Goal: Task Accomplishment & Management: Manage account settings

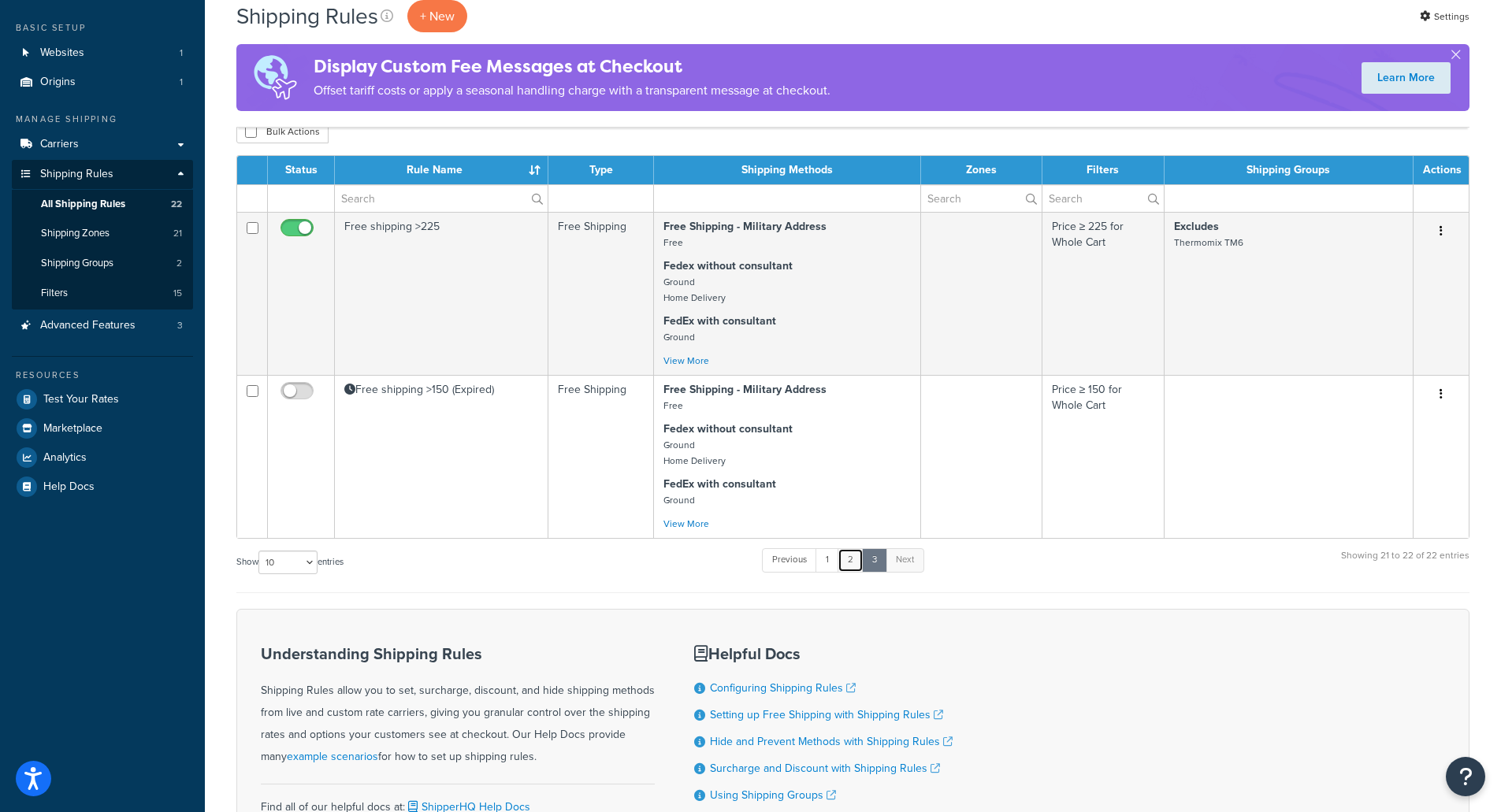
click at [856, 565] on link "2" at bounding box center [851, 560] width 26 height 24
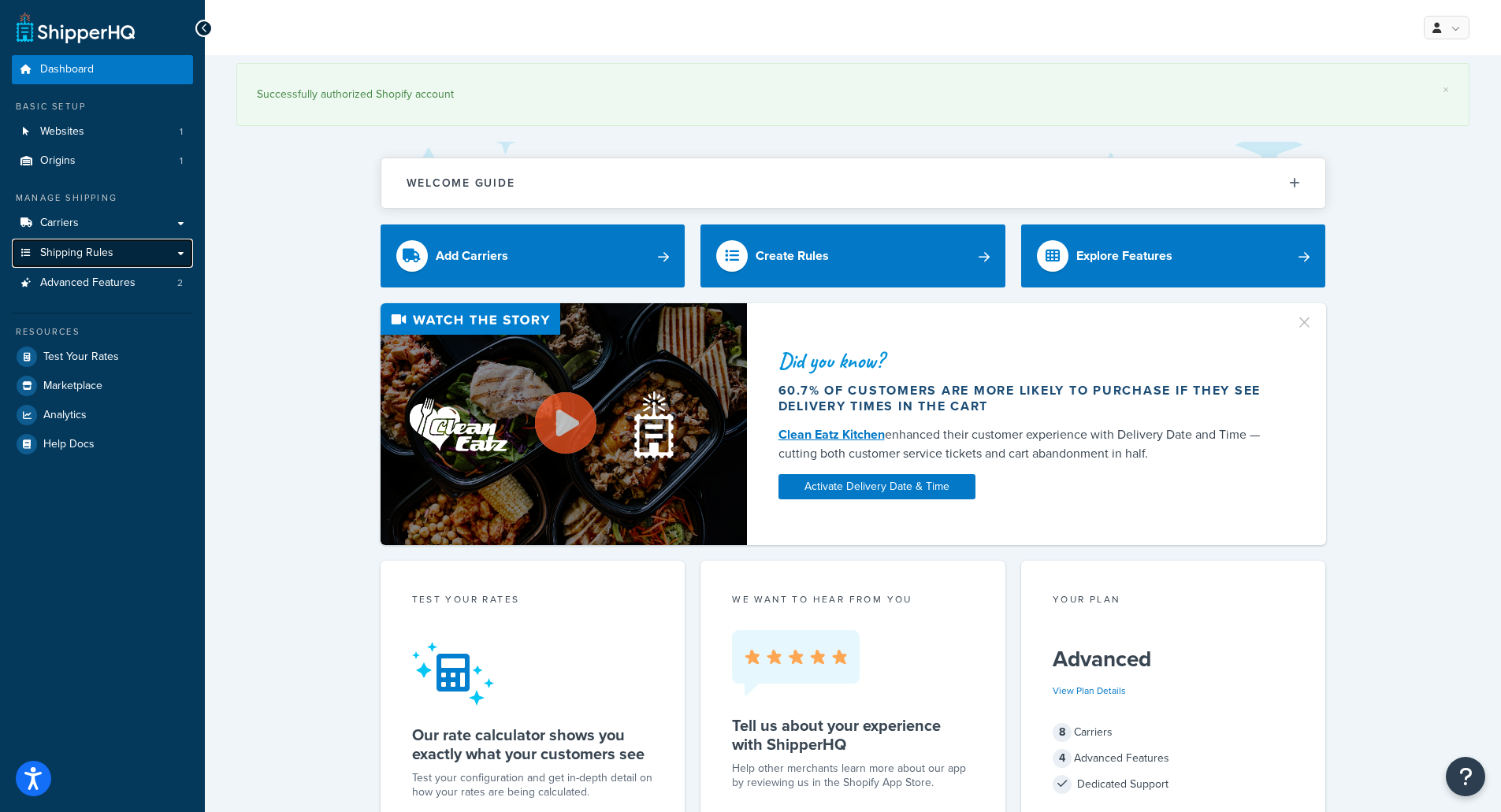
click at [119, 250] on link "Shipping Rules" at bounding box center [103, 254] width 182 height 30
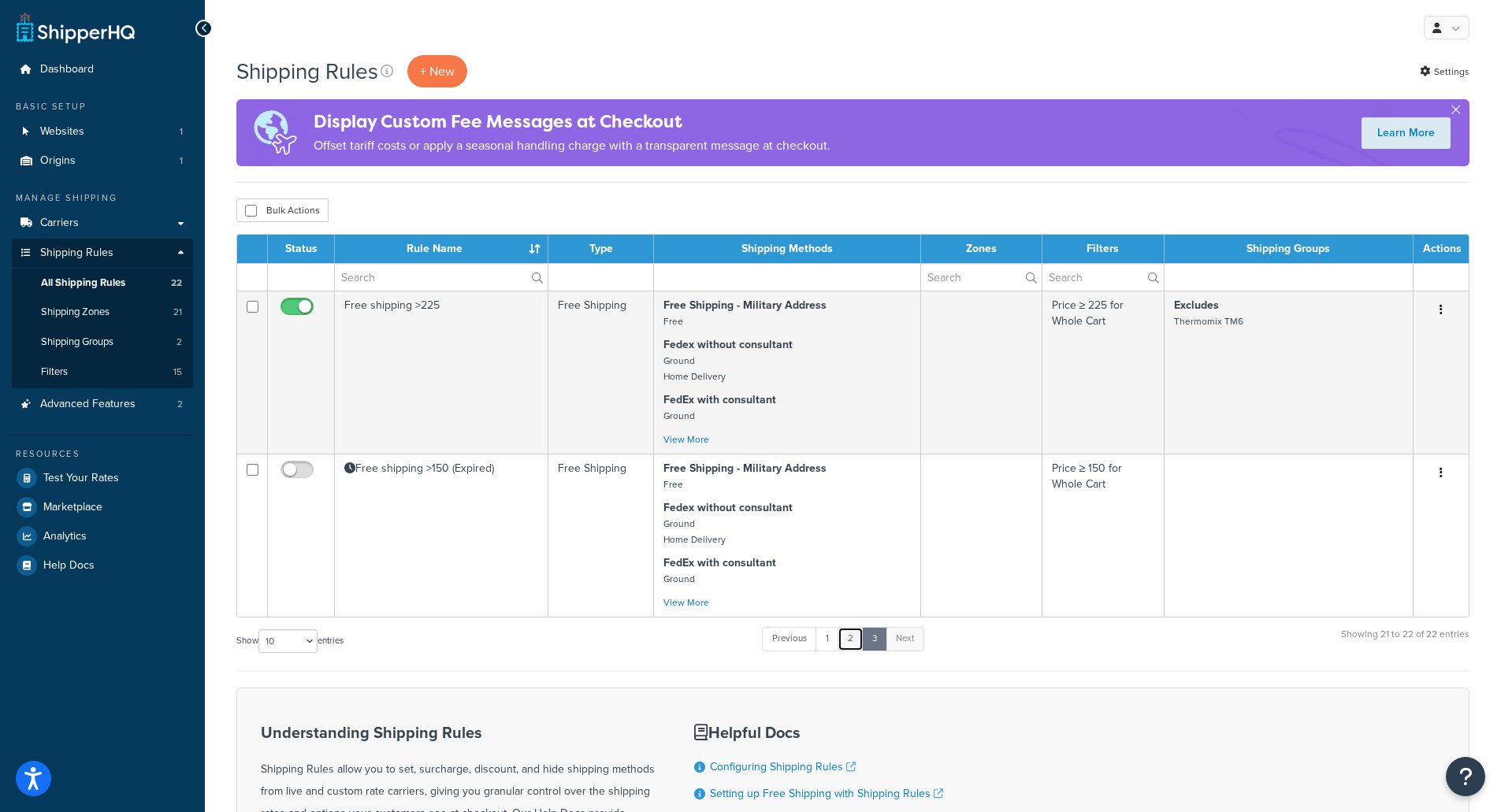
click at [863, 638] on link "2" at bounding box center [851, 639] width 26 height 24
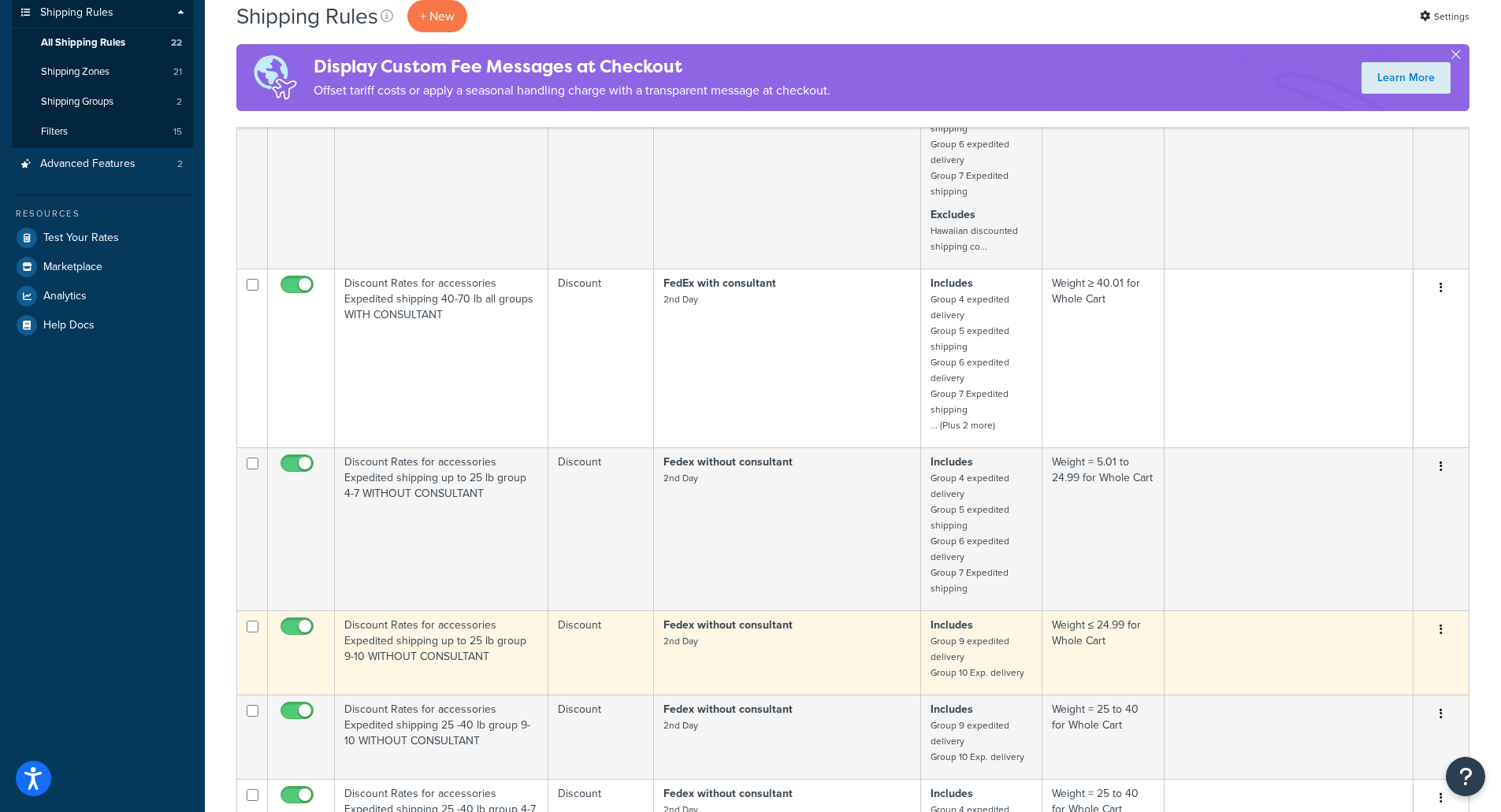
scroll to position [394, 0]
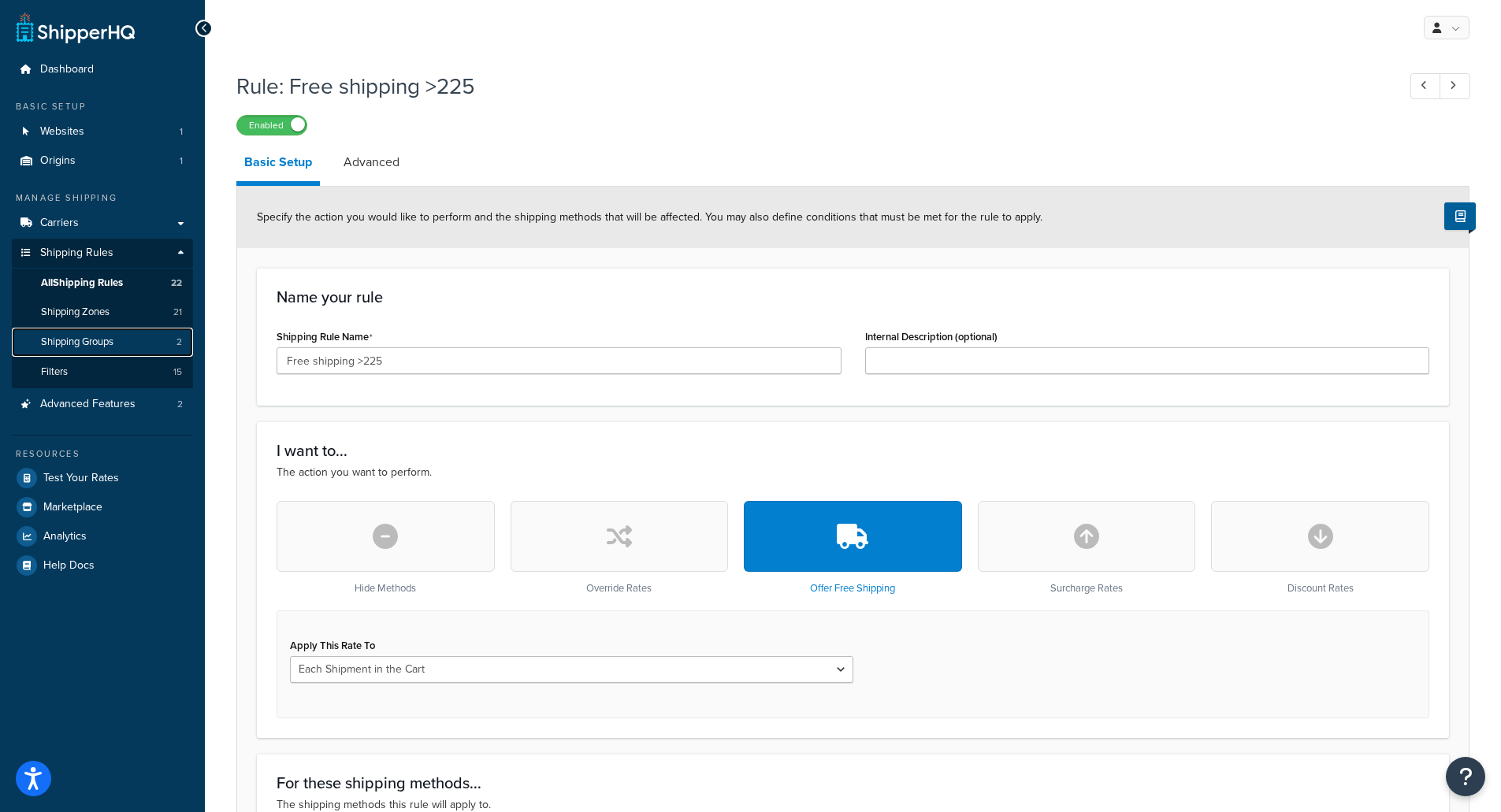
click at [123, 341] on link "Shipping Groups 2" at bounding box center [103, 342] width 182 height 30
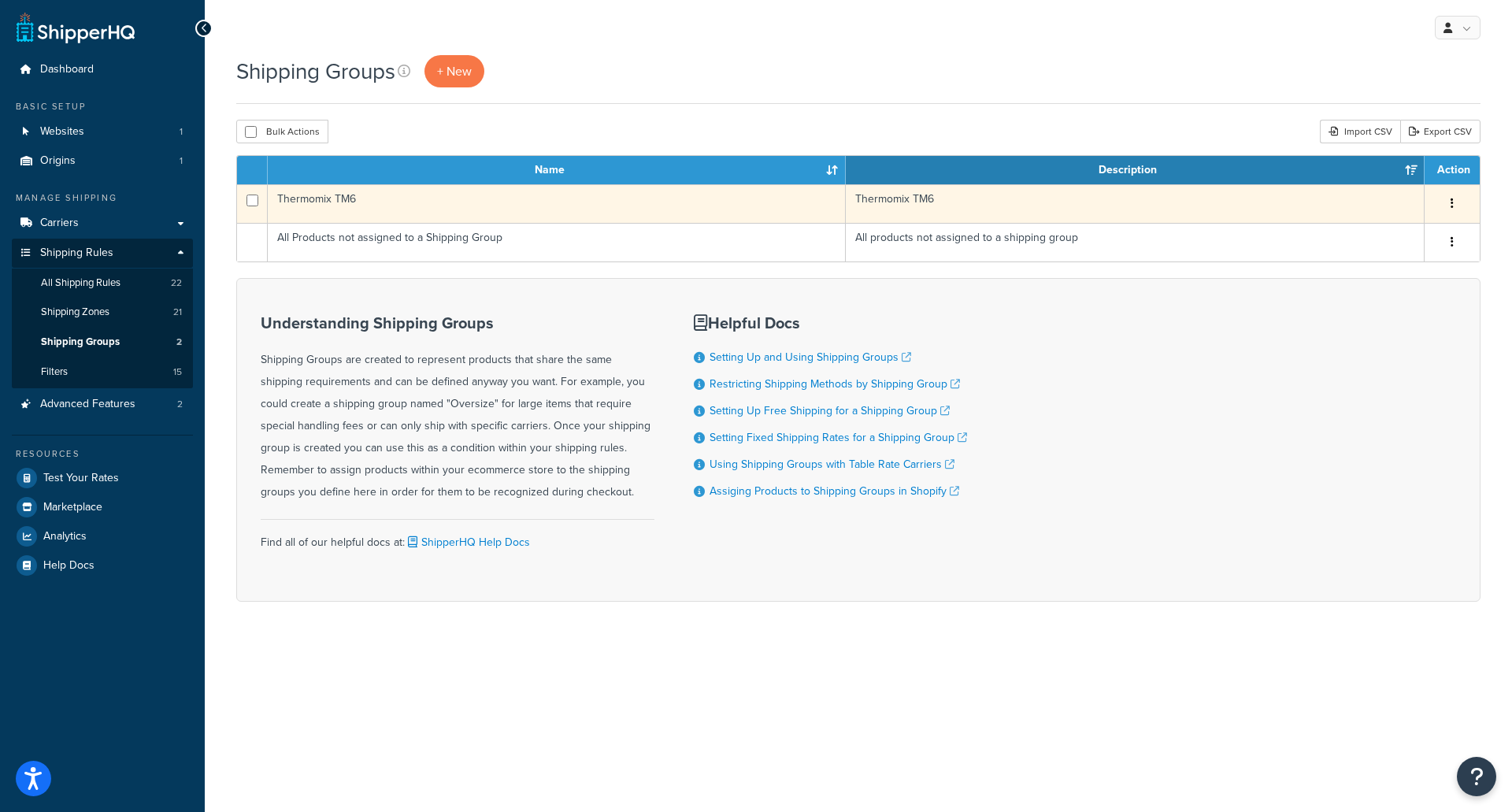
click at [332, 194] on td "Thermomix TM6" at bounding box center [557, 203] width 578 height 38
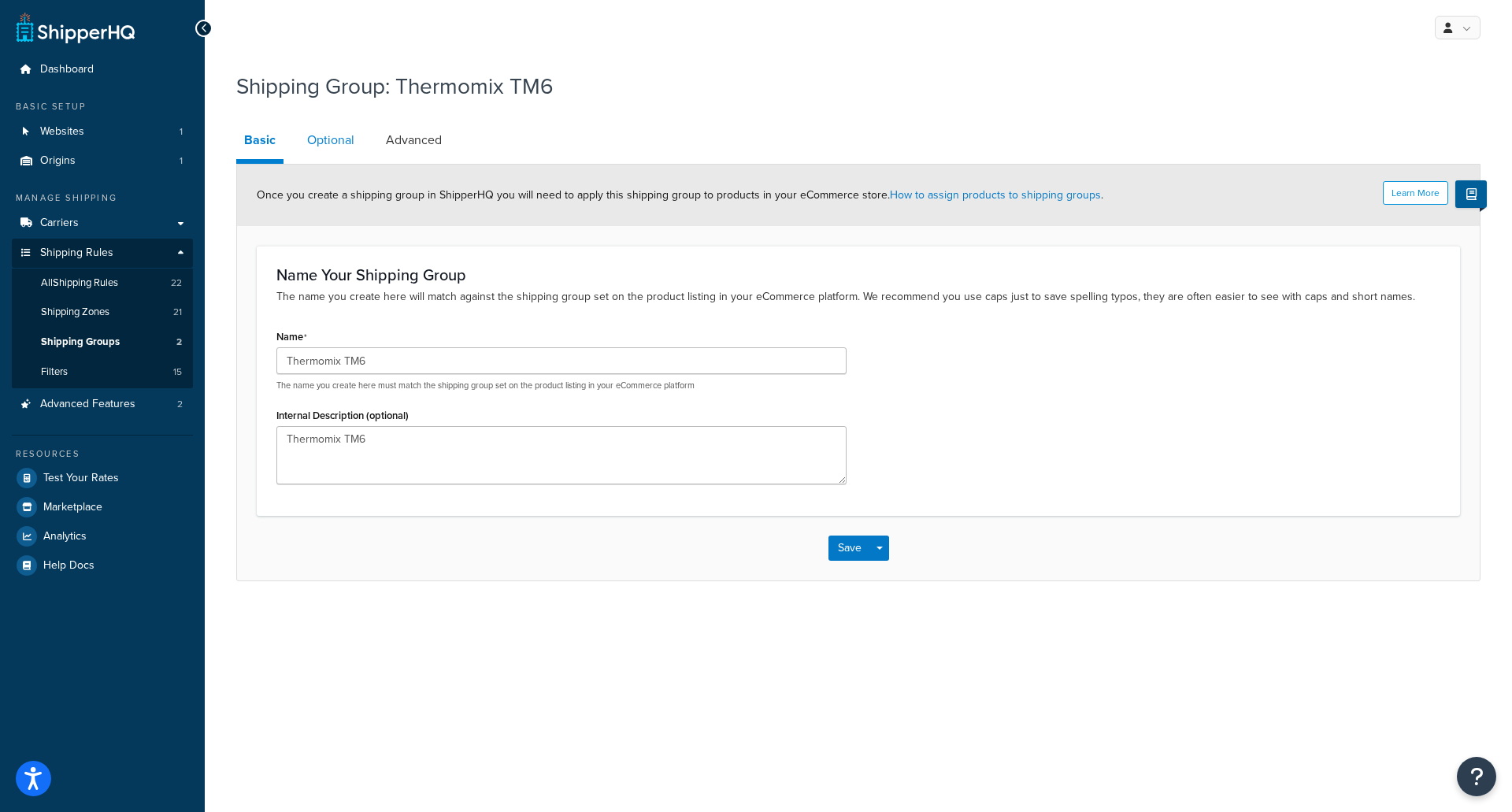
click at [344, 135] on link "Optional" at bounding box center [331, 140] width 63 height 37
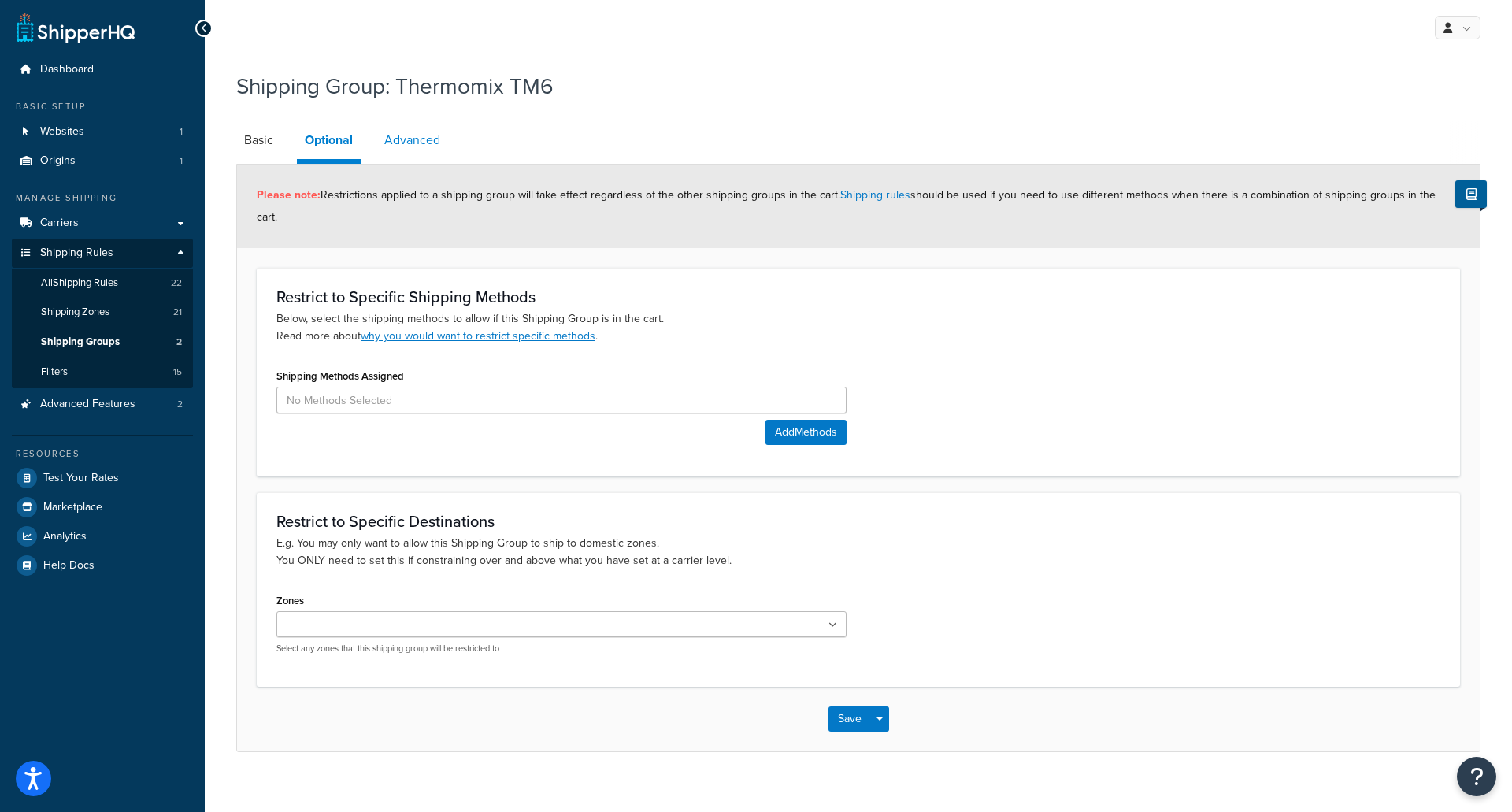
click at [394, 136] on link "Advanced" at bounding box center [412, 140] width 72 height 37
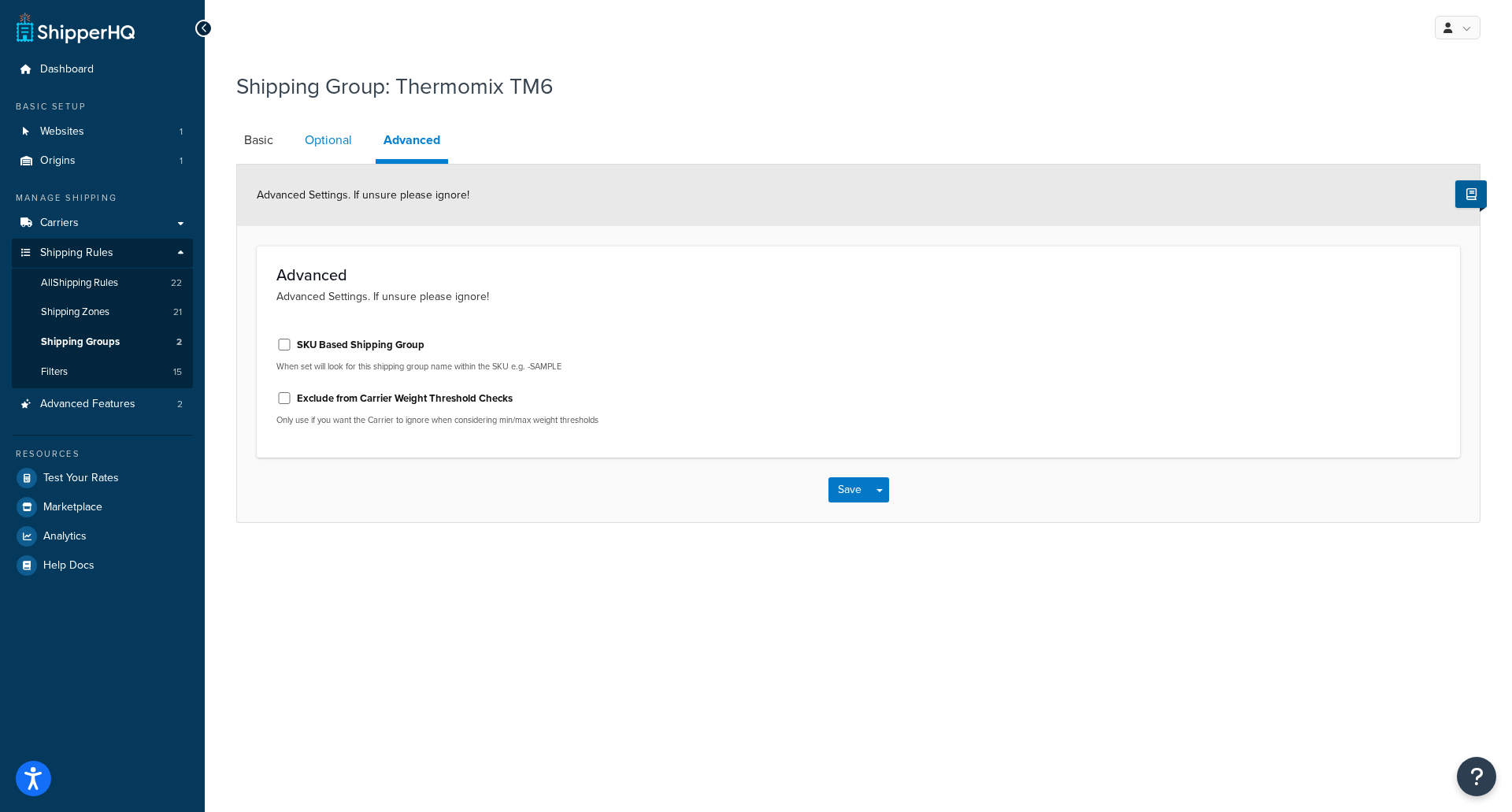
click at [329, 132] on link "Optional" at bounding box center [328, 140] width 63 height 37
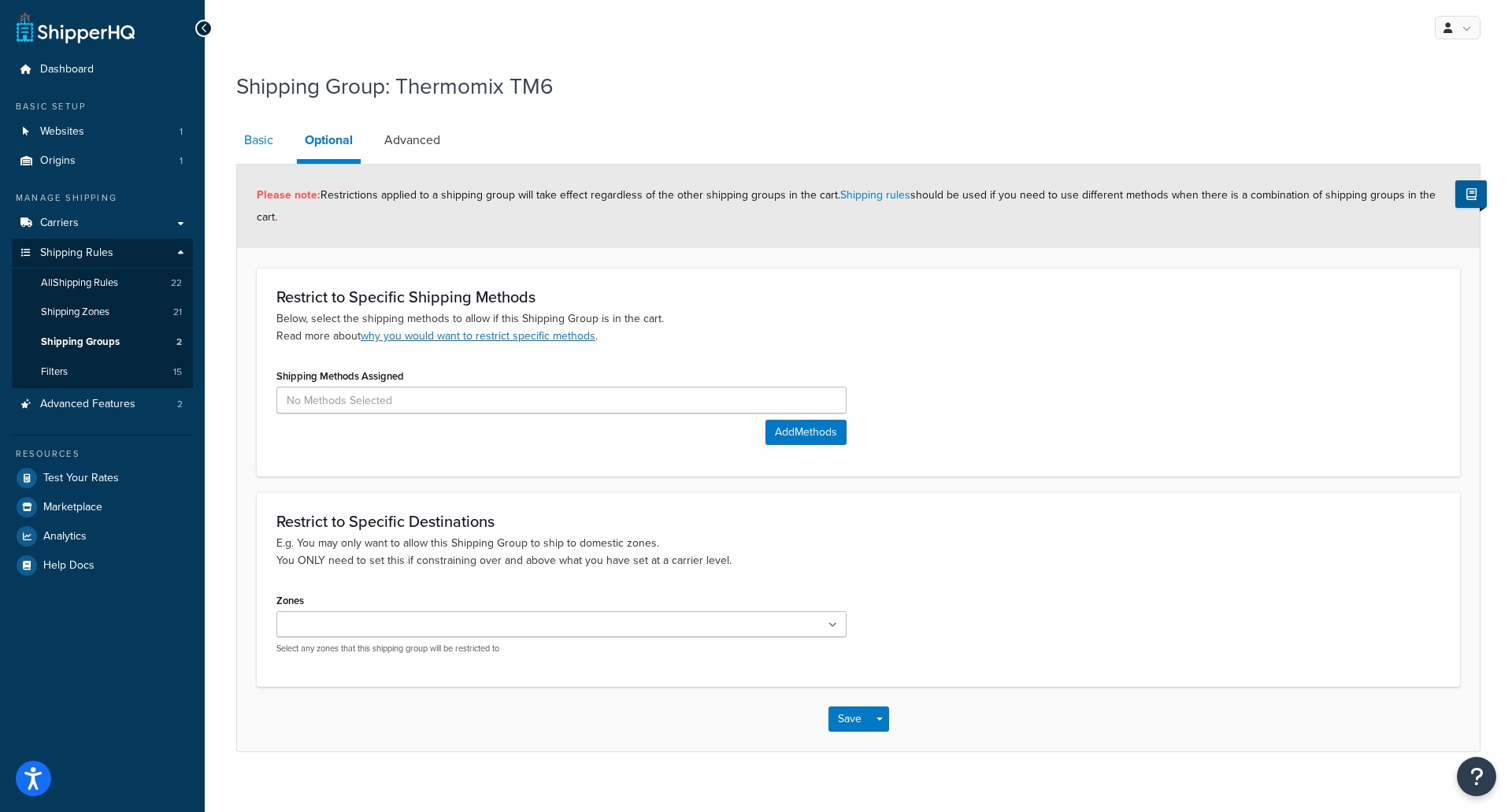
click at [267, 134] on link "Basic" at bounding box center [259, 140] width 45 height 37
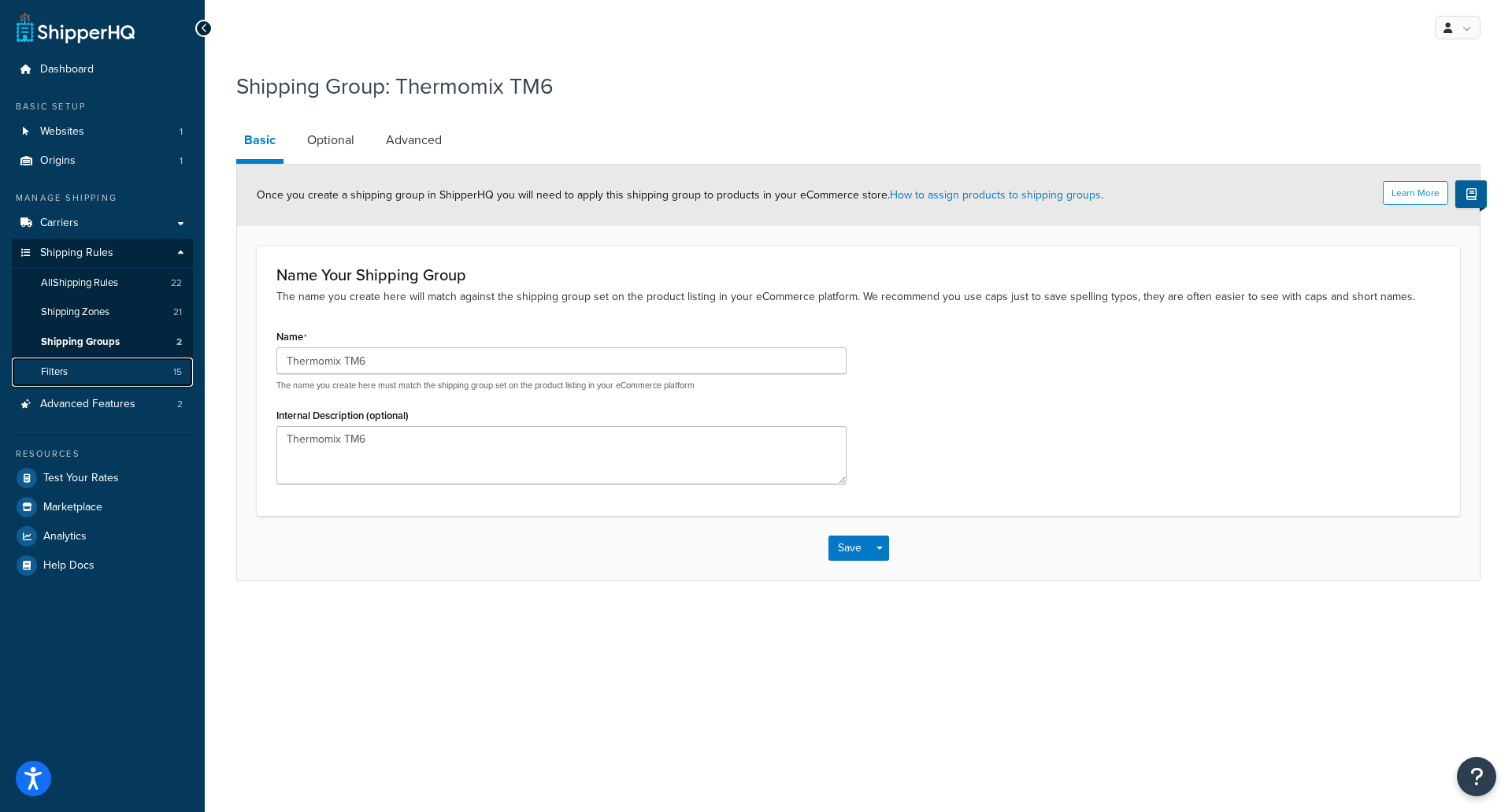
click at [105, 370] on link "Filters 15" at bounding box center [103, 373] width 181 height 30
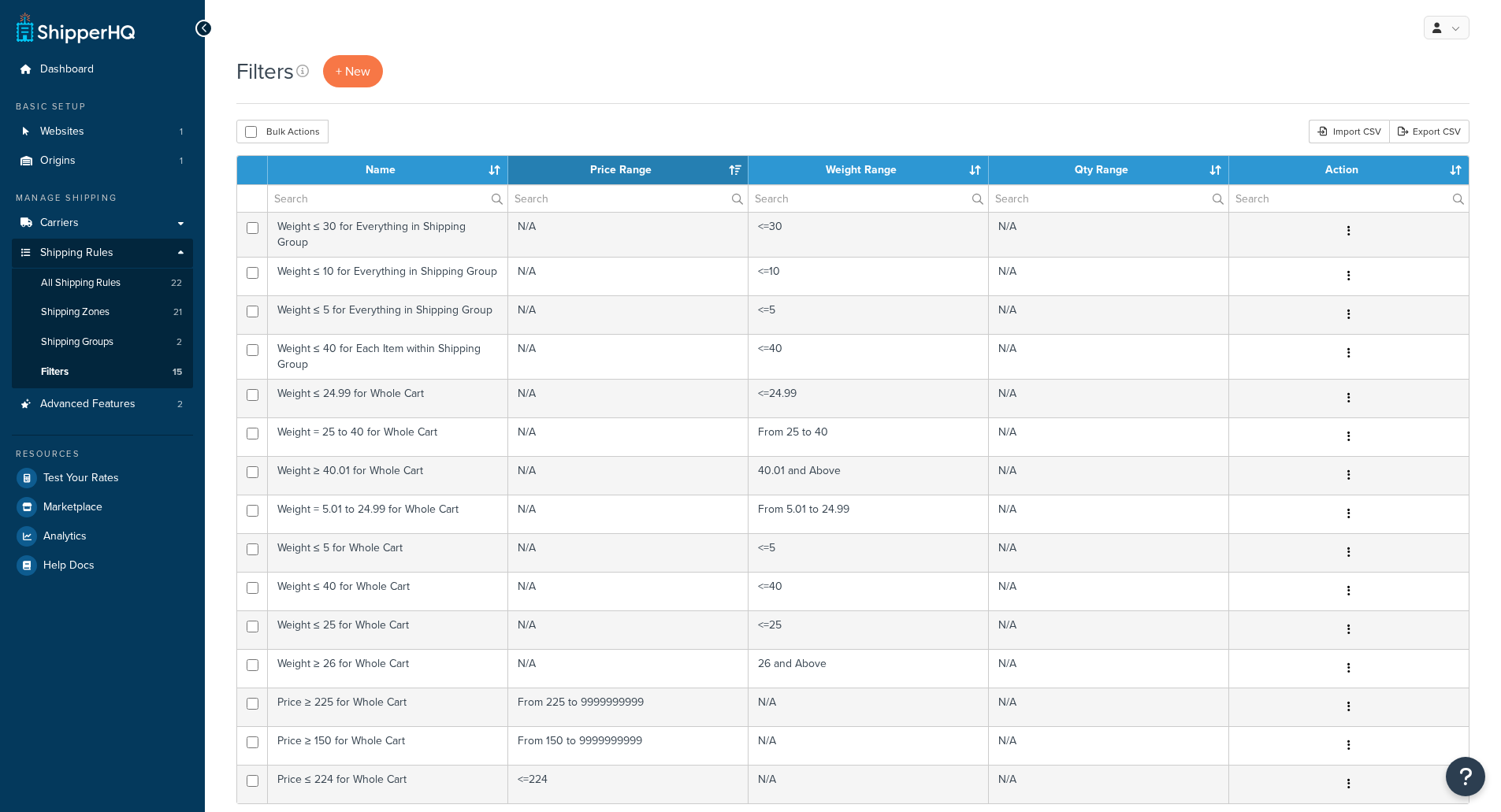
select select "15"
click at [100, 284] on span "All Shipping Rules" at bounding box center [81, 283] width 80 height 14
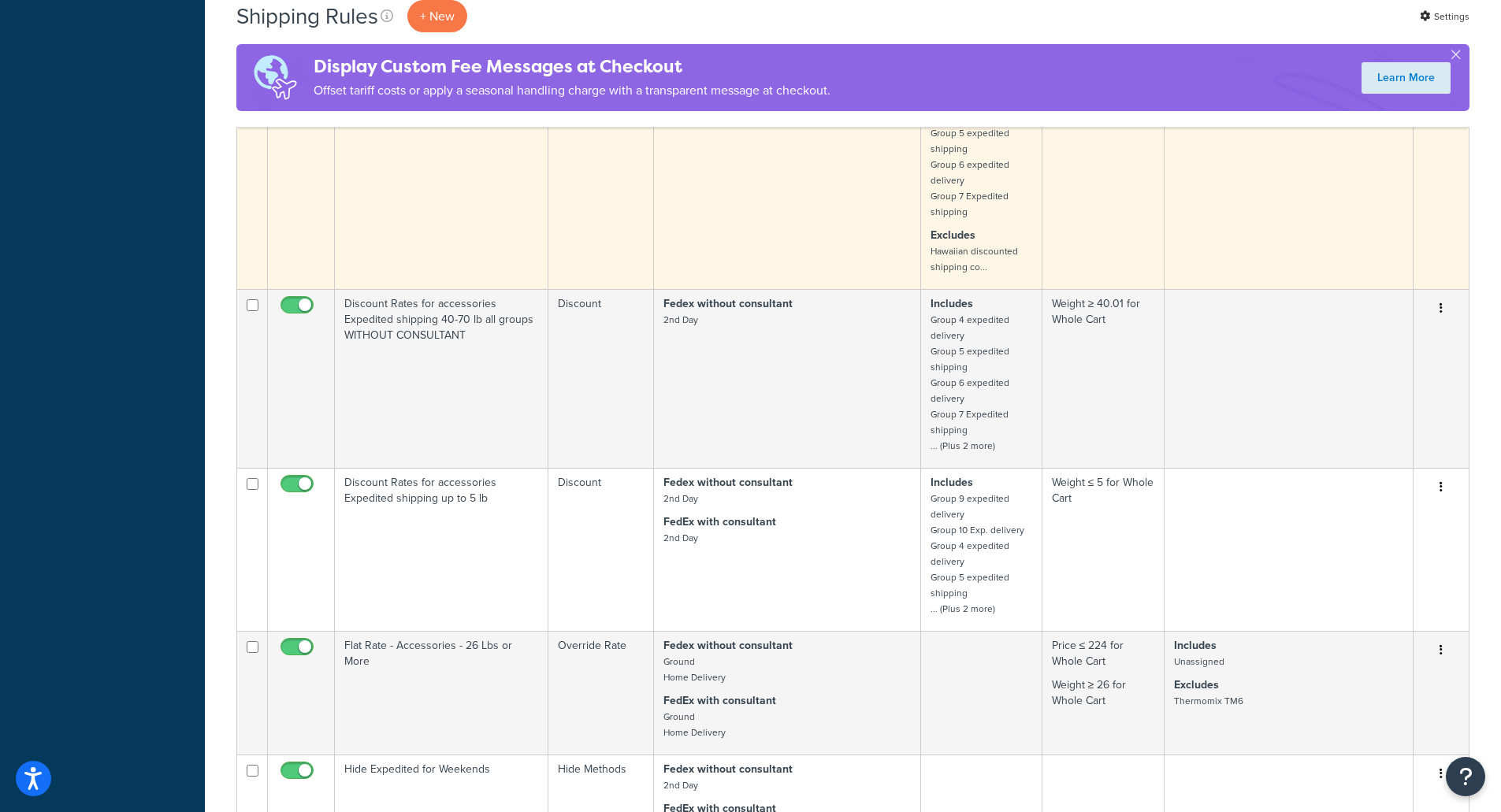
scroll to position [1103, 0]
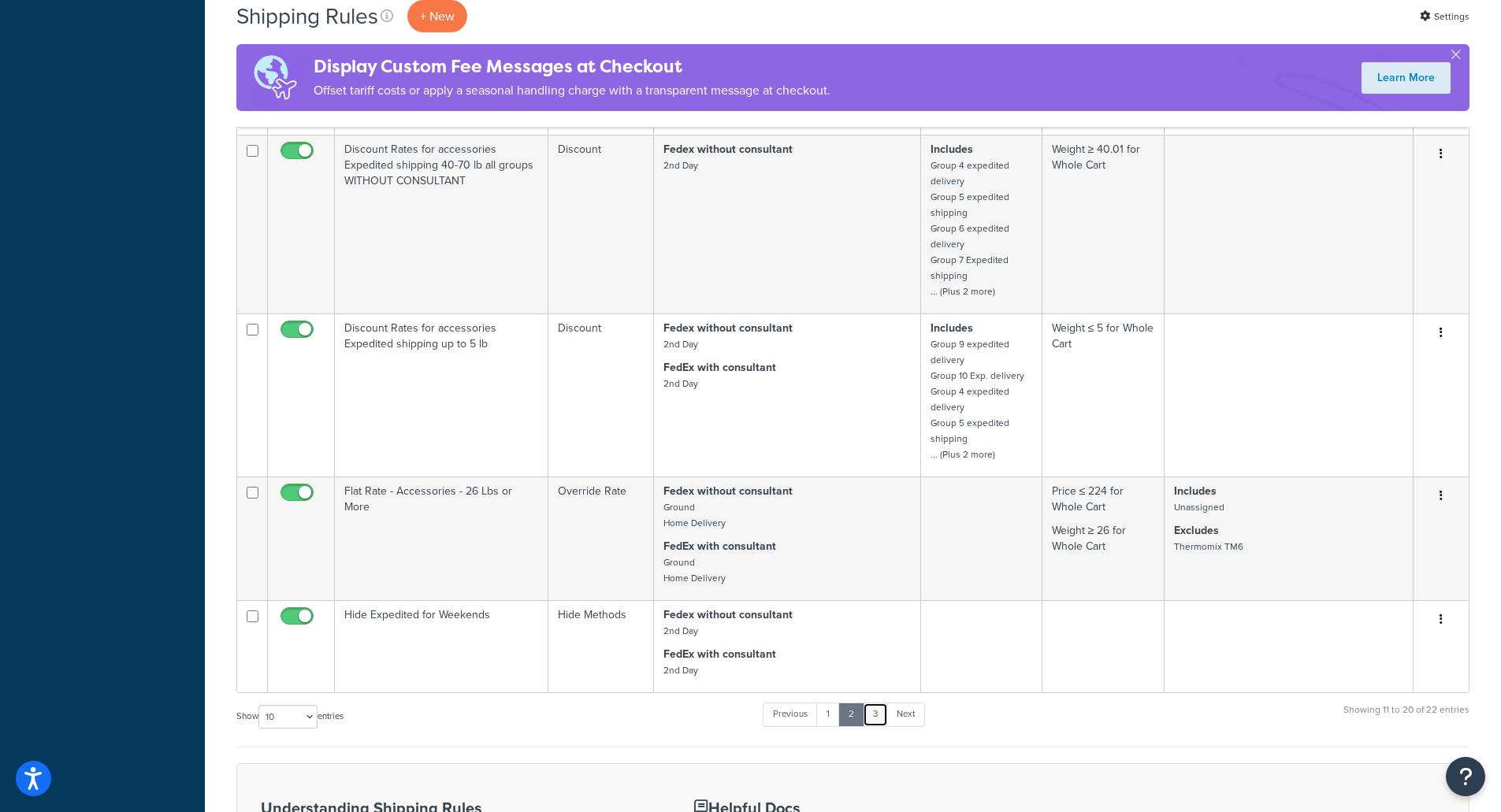
click at [886, 719] on link "3" at bounding box center [876, 714] width 26 height 24
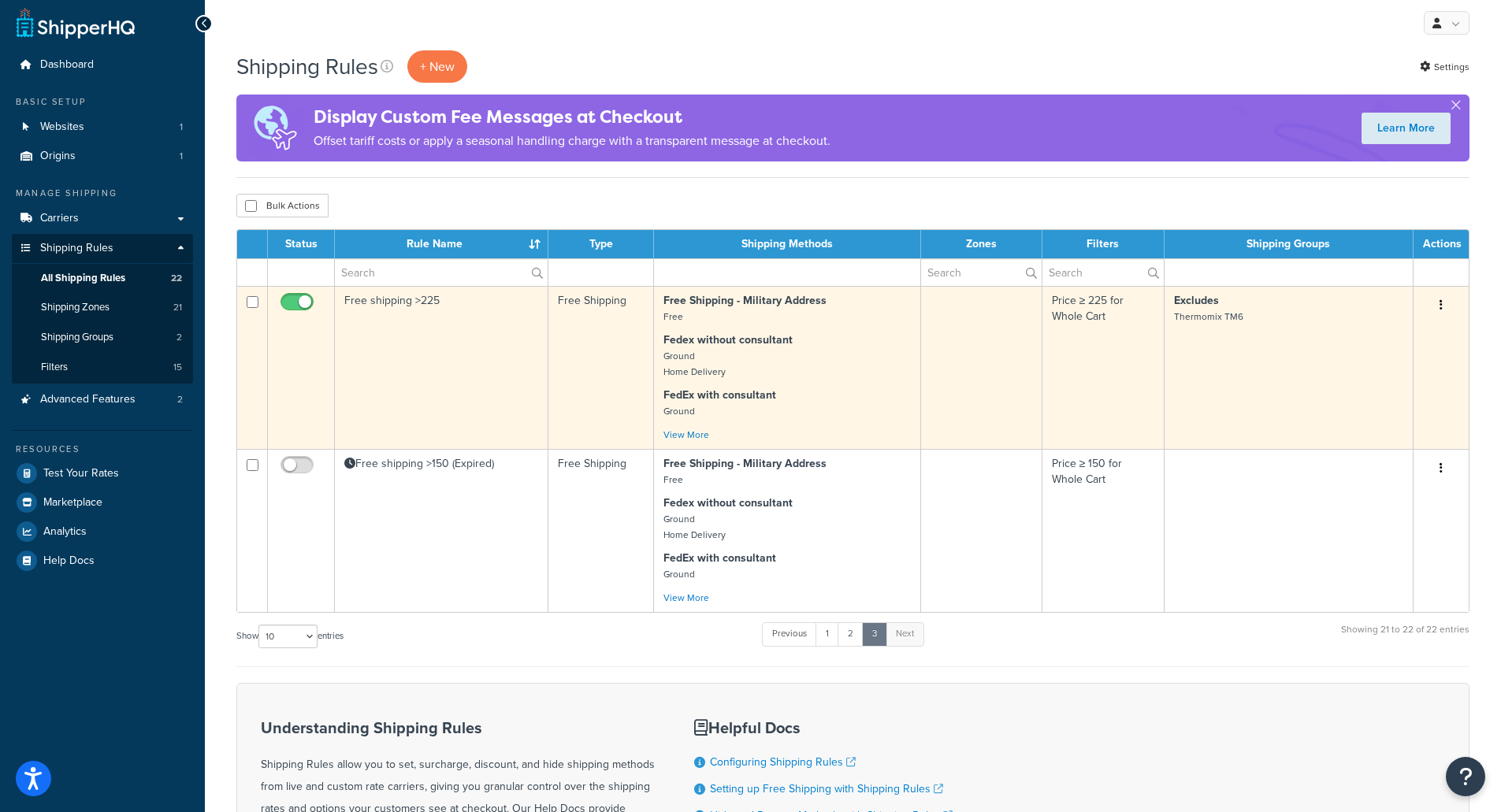
scroll to position [0, 0]
